Goal: Information Seeking & Learning: Learn about a topic

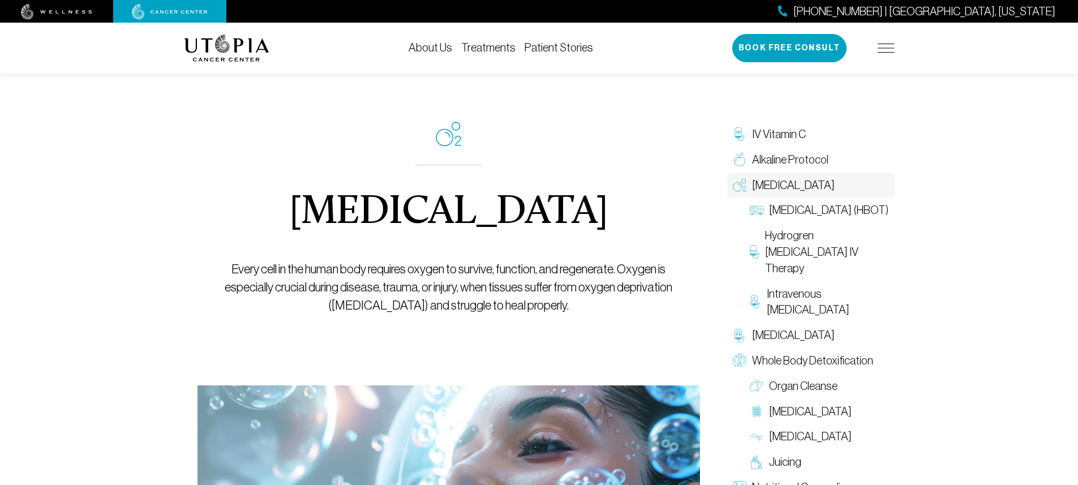
click at [498, 48] on link "Treatments" at bounding box center [488, 47] width 54 height 12
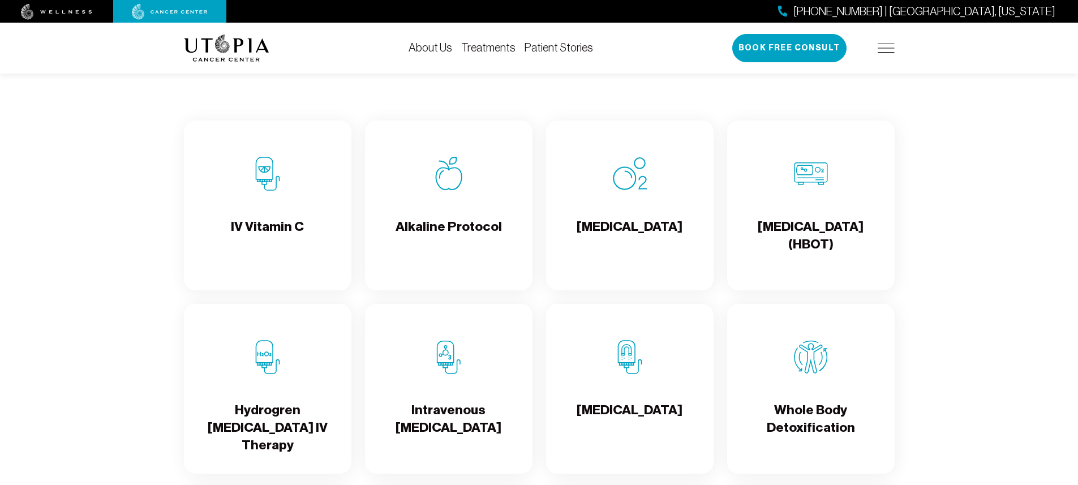
scroll to position [1137, 0]
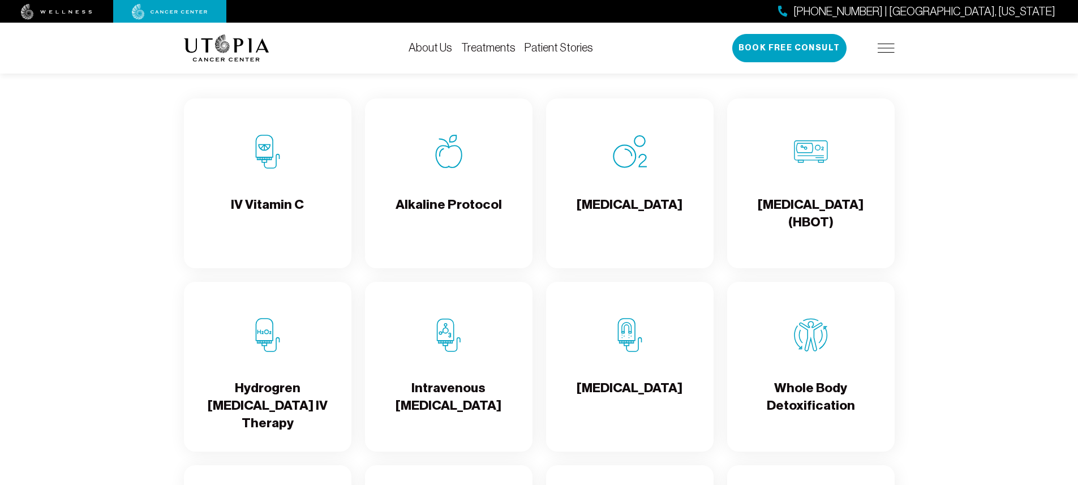
click at [444, 391] on h4 "Intravenous [MEDICAL_DATA]" at bounding box center [448, 397] width 149 height 37
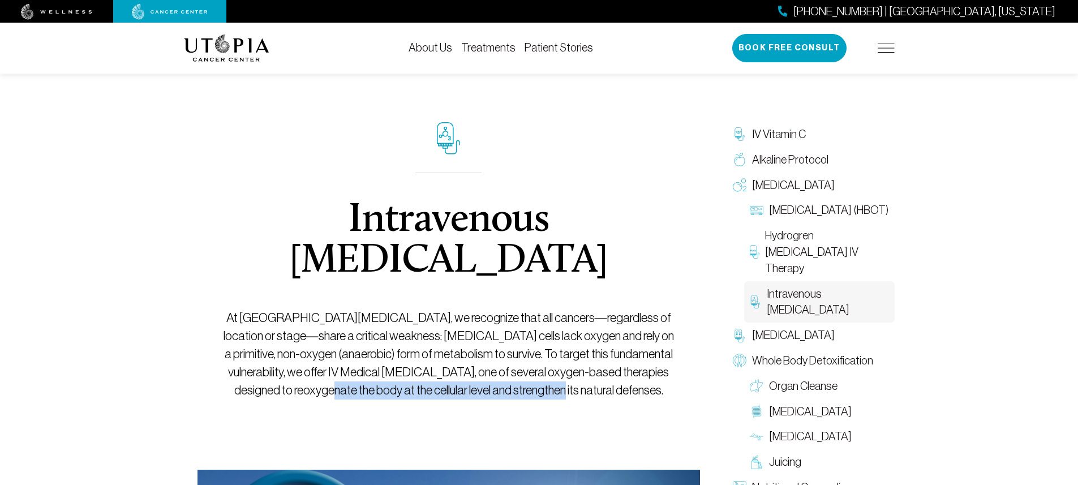
drag, startPoint x: 365, startPoint y: 389, endPoint x: 595, endPoint y: 397, distance: 229.3
click at [595, 398] on p "At [GEOGRAPHIC_DATA][MEDICAL_DATA], we recognize that all cancers—regardless of…" at bounding box center [448, 354] width 451 height 90
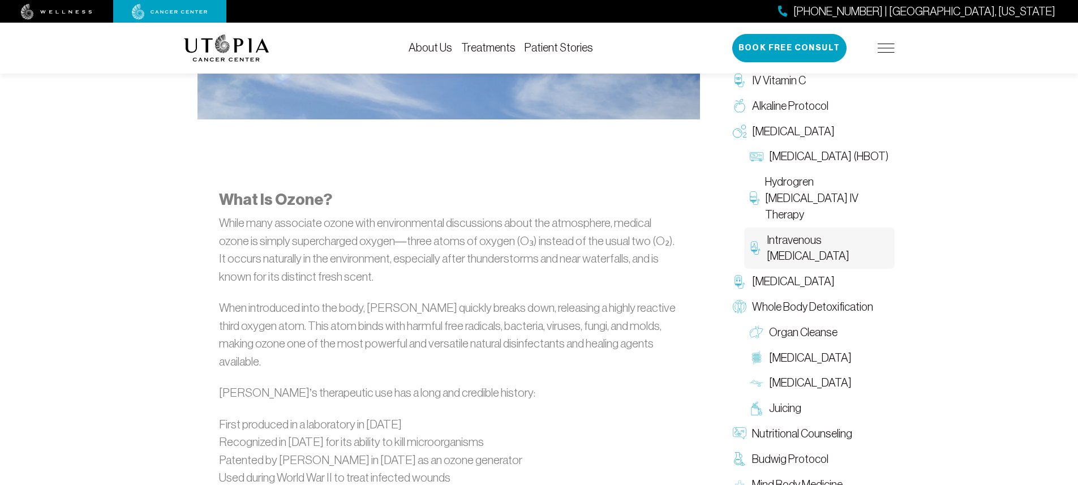
scroll to position [652, 0]
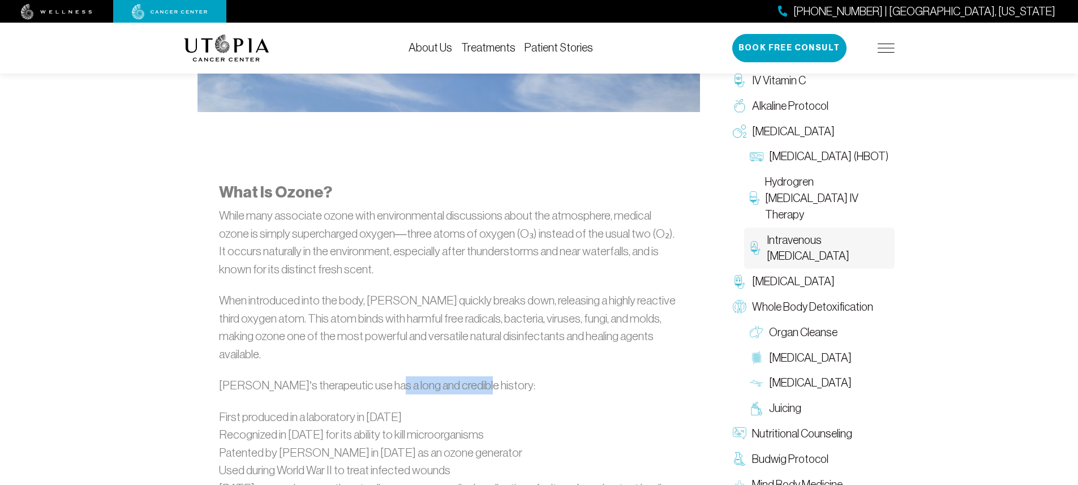
drag, startPoint x: 380, startPoint y: 368, endPoint x: 467, endPoint y: 376, distance: 87.5
click at [468, 376] on p "[PERSON_NAME]’s therapeutic use has a long and credible history:" at bounding box center [448, 385] width 459 height 18
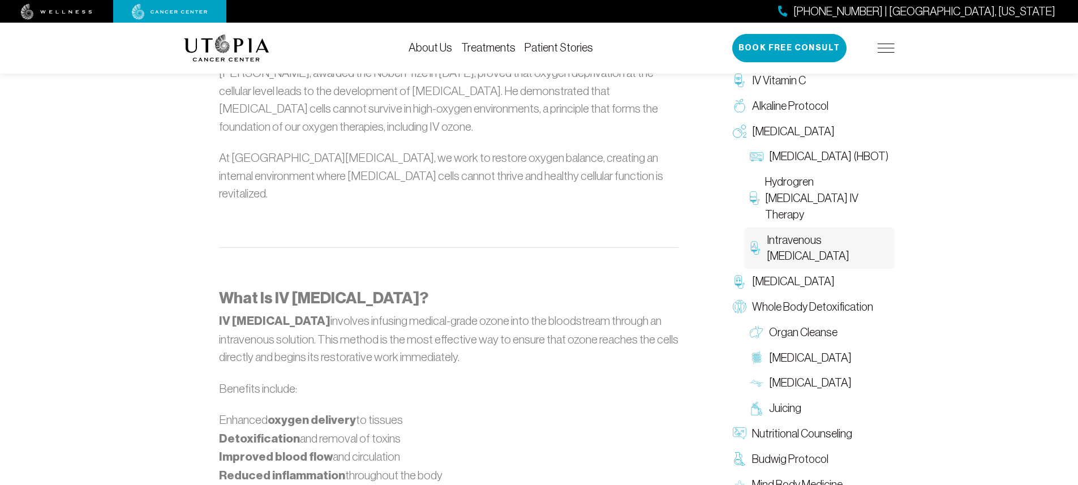
scroll to position [1304, 0]
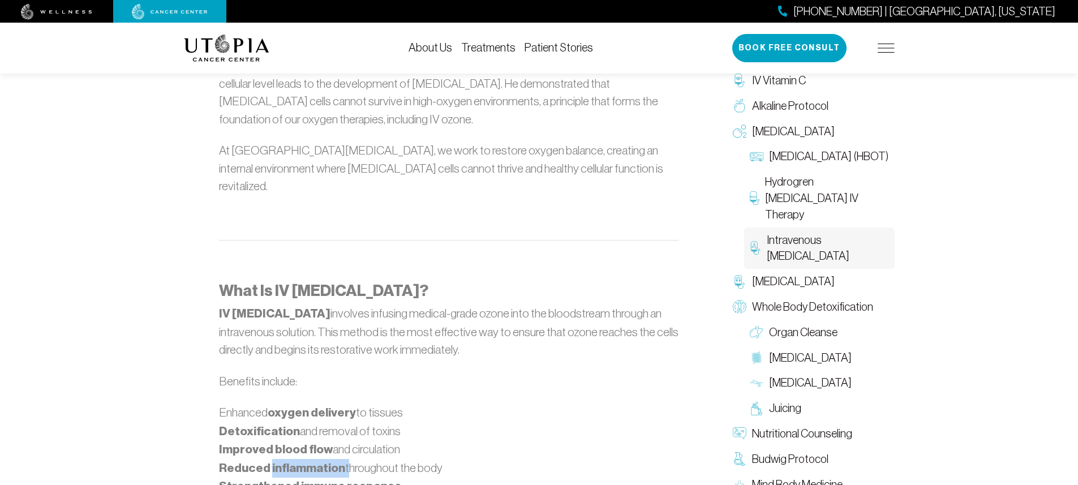
drag, startPoint x: 269, startPoint y: 437, endPoint x: 376, endPoint y: 432, distance: 107.0
click at [344, 459] on li "Reduced inflammation throughout the body" at bounding box center [448, 468] width 459 height 19
drag, startPoint x: 432, startPoint y: 431, endPoint x: 477, endPoint y: 428, distance: 45.3
click at [477, 459] on li "Reduced inflammation throughout the body" at bounding box center [448, 468] width 459 height 19
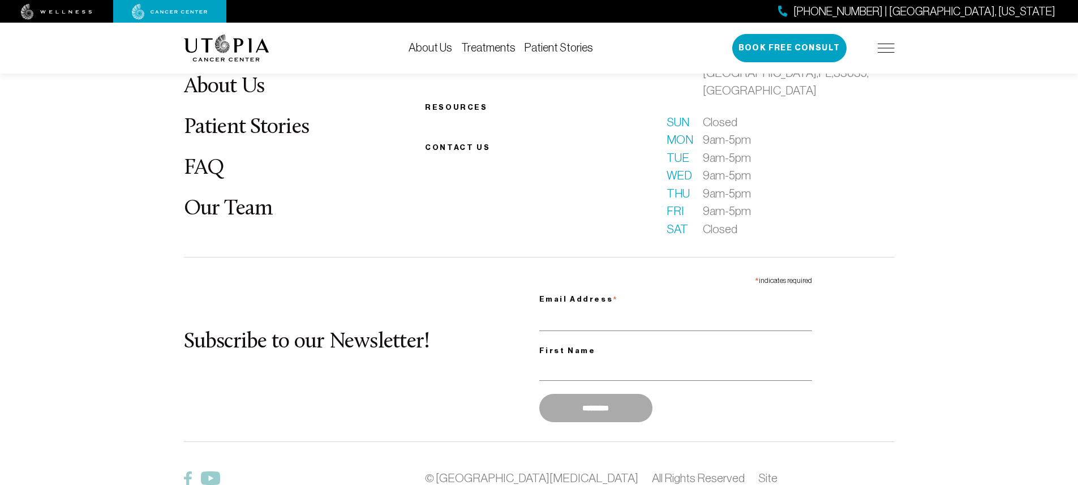
scroll to position [3226, 0]
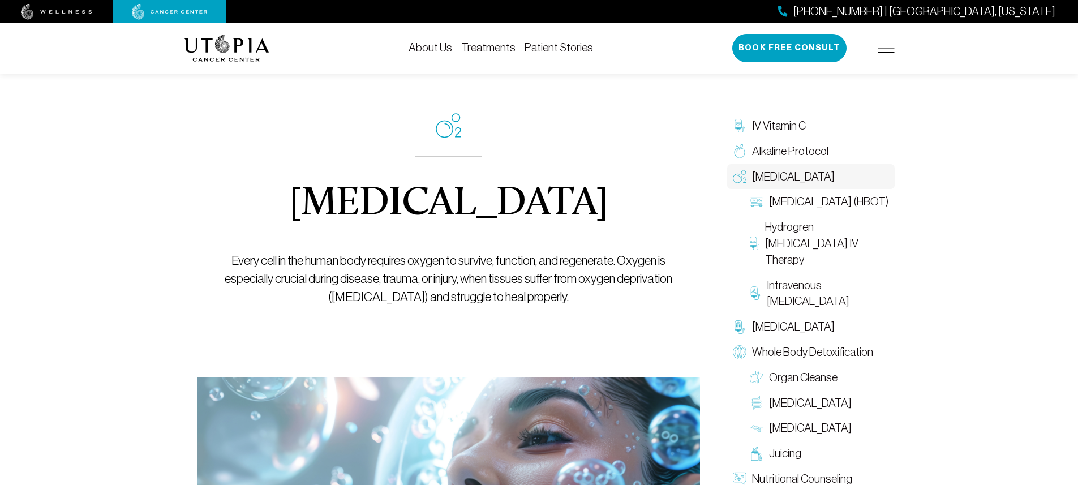
scroll to position [1, 0]
